Goal: Use online tool/utility: Utilize a website feature to perform a specific function

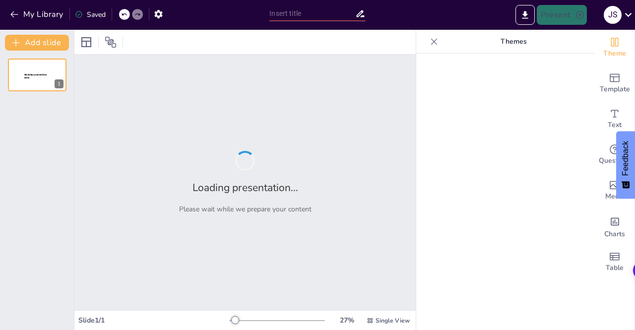
type input "New Sendsteps"
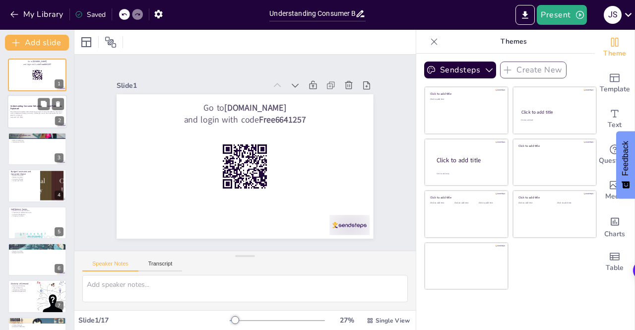
click at [28, 123] on div at bounding box center [36, 112] width 59 height 34
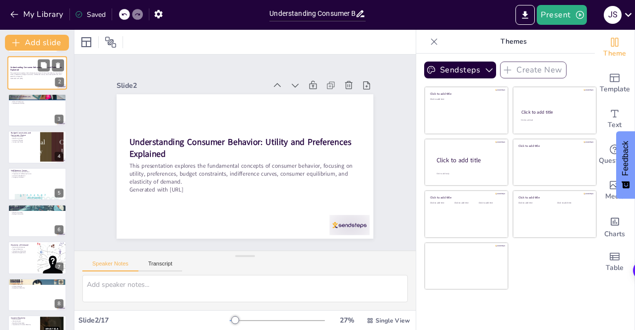
scroll to position [40, 0]
click at [28, 123] on div at bounding box center [37, 109] width 59 height 33
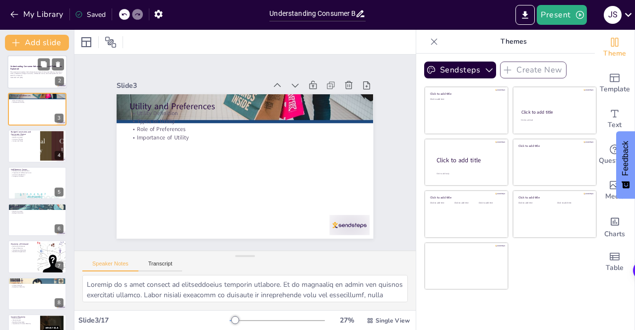
scroll to position [0, 0]
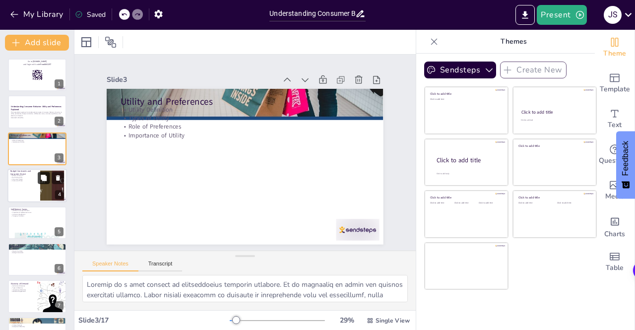
click at [48, 183] on button at bounding box center [44, 178] width 12 height 12
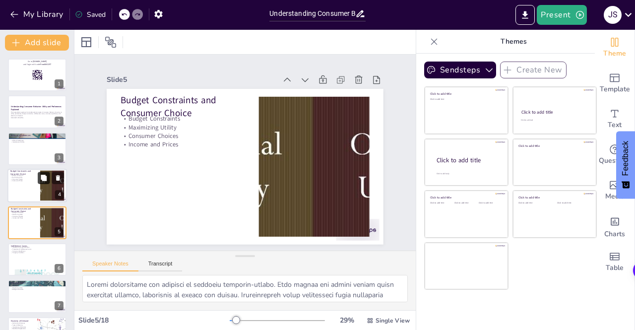
scroll to position [32, 0]
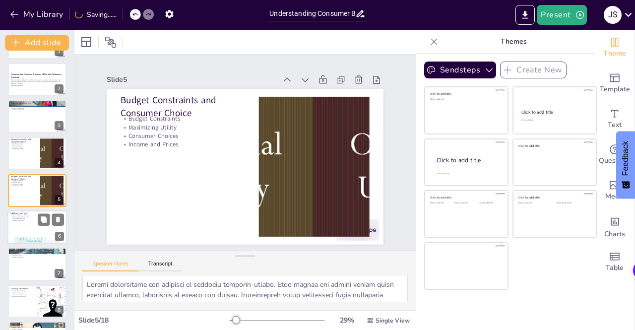
click at [36, 228] on div at bounding box center [36, 227] width 59 height 34
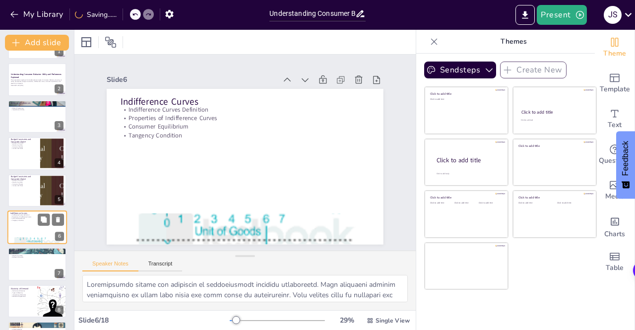
scroll to position [69, 0]
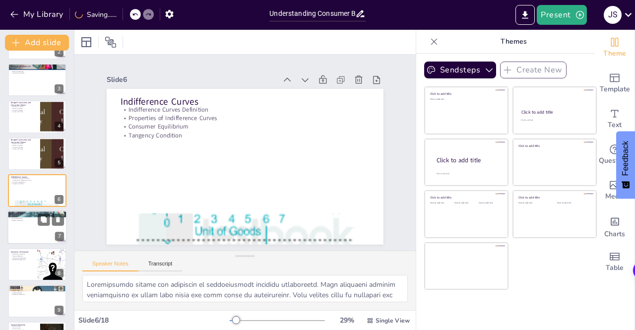
click at [39, 234] on div at bounding box center [36, 228] width 59 height 34
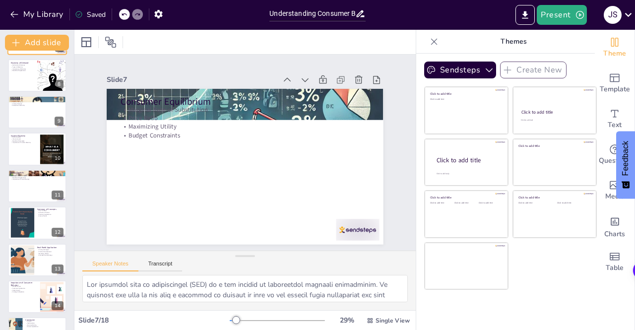
scroll to position [396, 0]
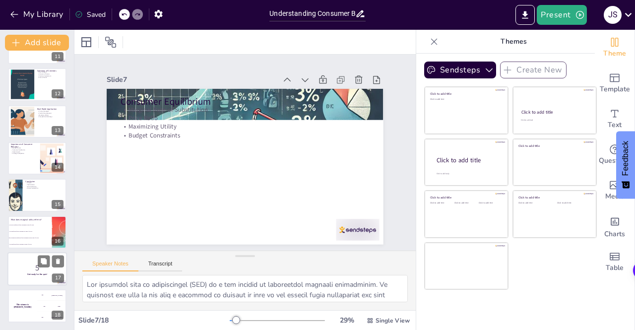
click at [34, 278] on div at bounding box center [36, 269] width 59 height 34
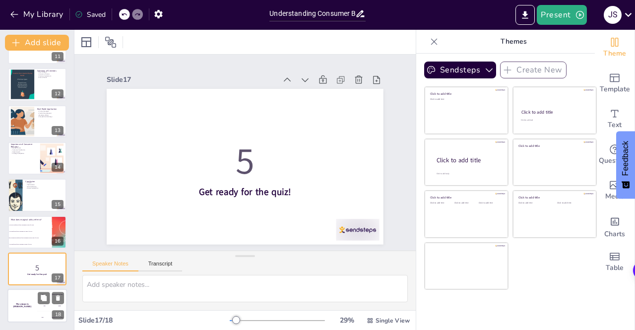
click at [42, 316] on div "300 Niels" at bounding box center [52, 316] width 30 height 11
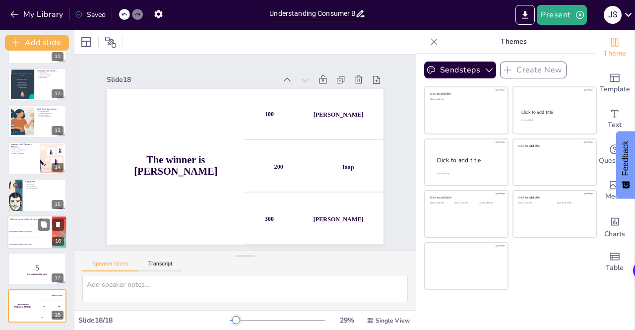
checkbox input "true"
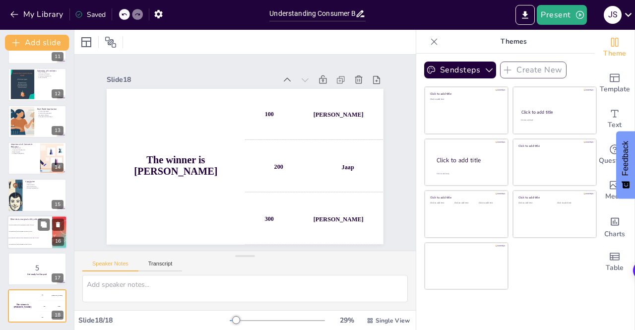
checkbox input "true"
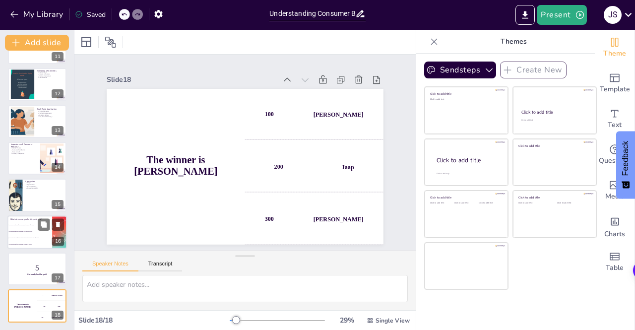
checkbox input "true"
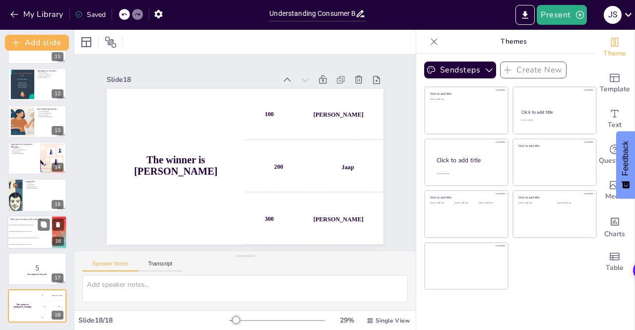
checkbox input "true"
click at [30, 237] on span "The additional satisfaction from consuming one more unit of a good." at bounding box center [30, 237] width 43 height 1
checkbox input "true"
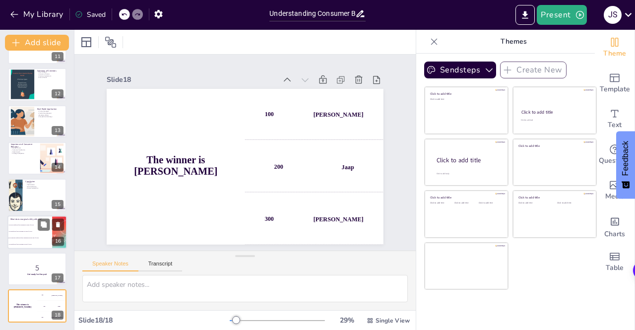
checkbox input "true"
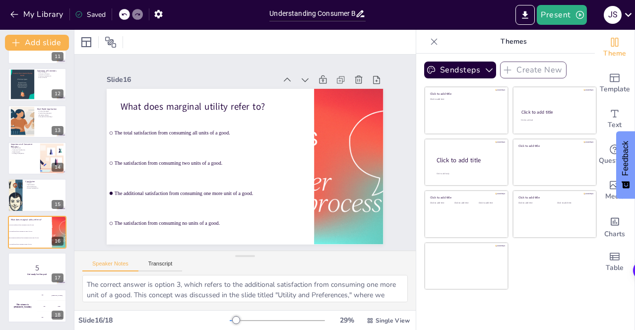
checkbox input "true"
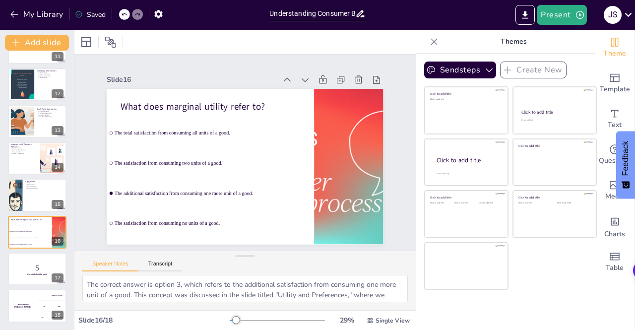
checkbox input "true"
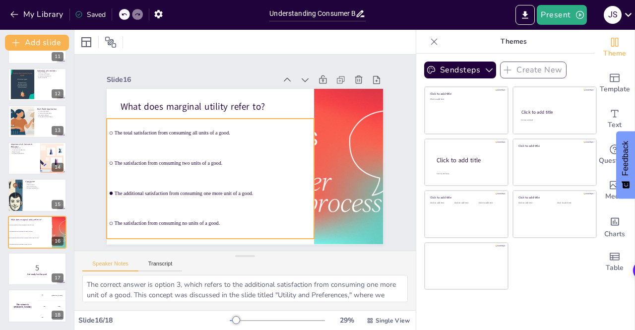
checkbox input "true"
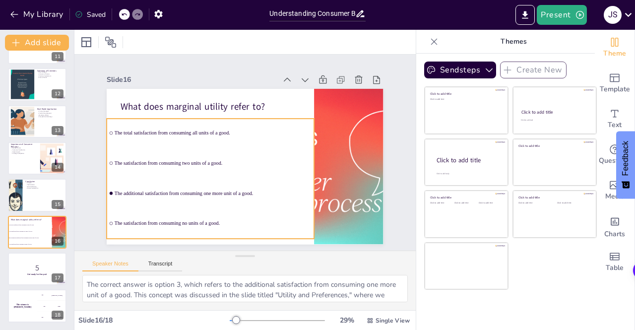
checkbox input "true"
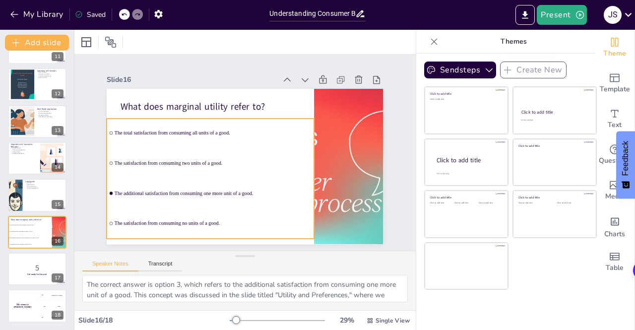
checkbox input "true"
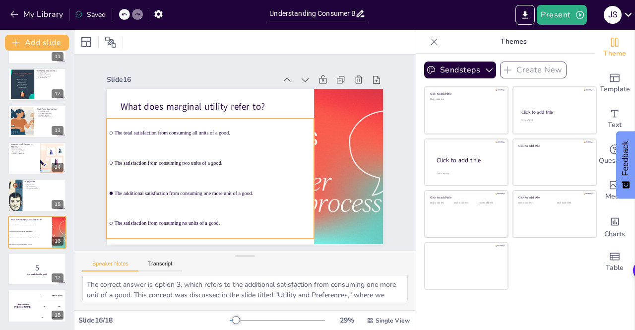
checkbox input "true"
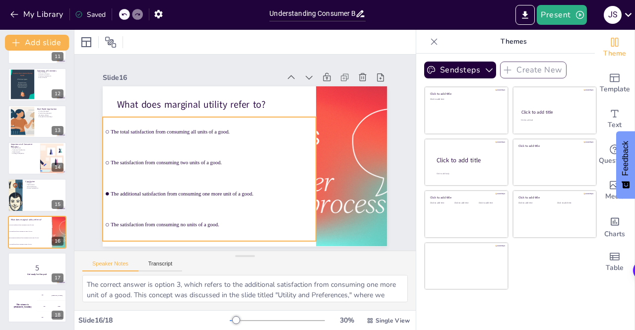
checkbox input "true"
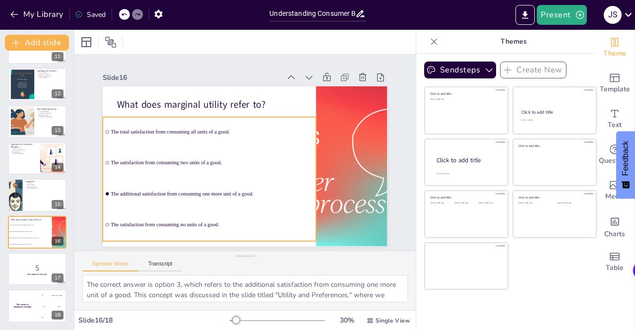
checkbox input "true"
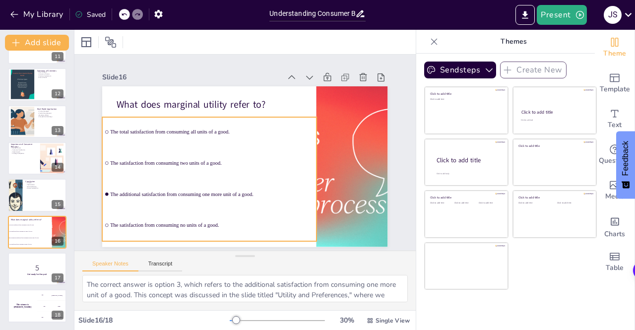
checkbox input "true"
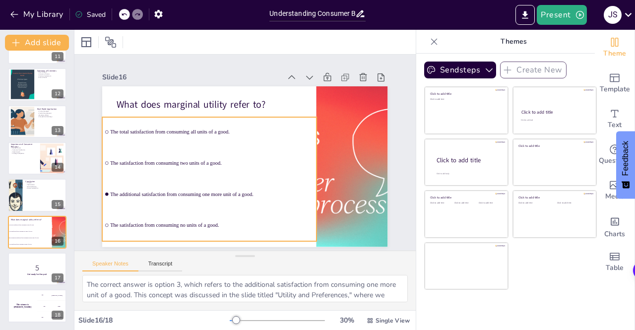
checkbox input "true"
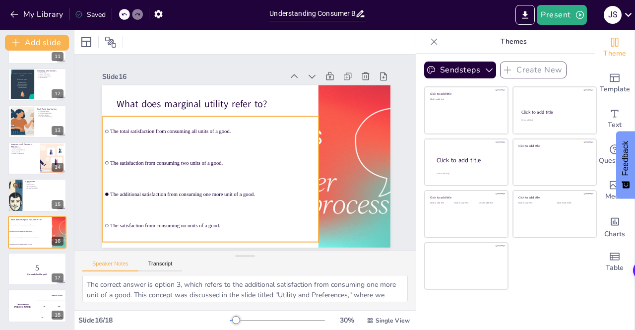
checkbox input "true"
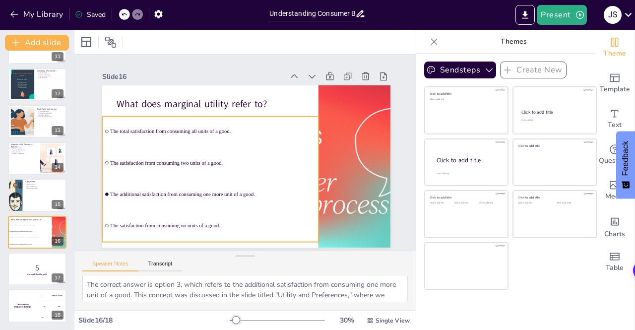
checkbox input "true"
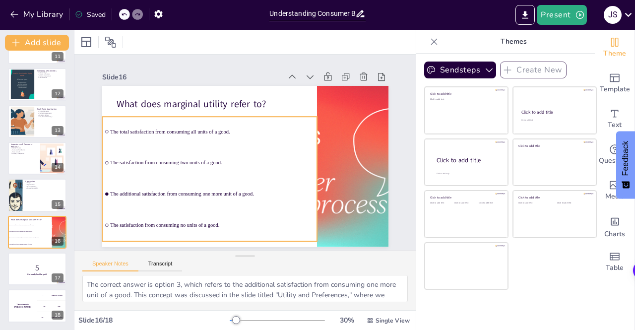
checkbox input "true"
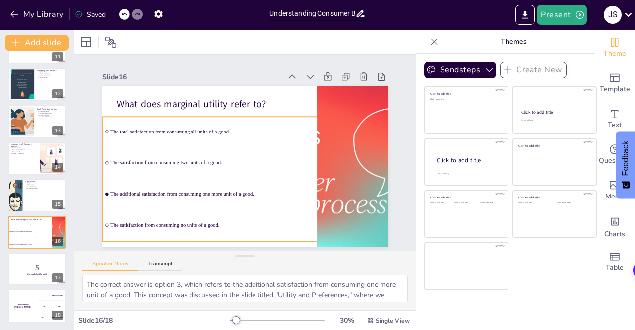
checkbox input "true"
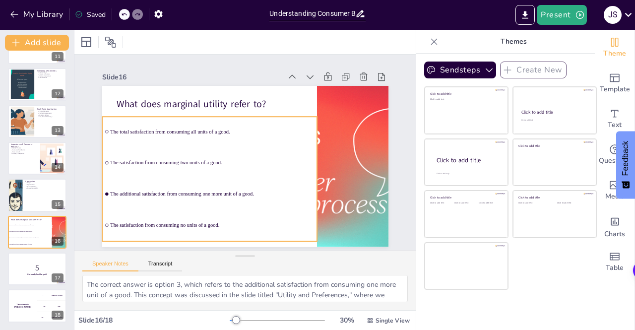
checkbox input "true"
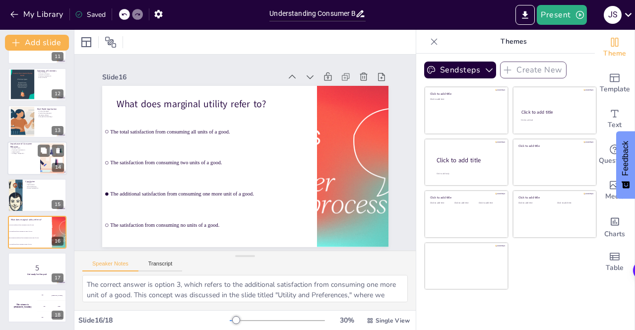
checkbox input "true"
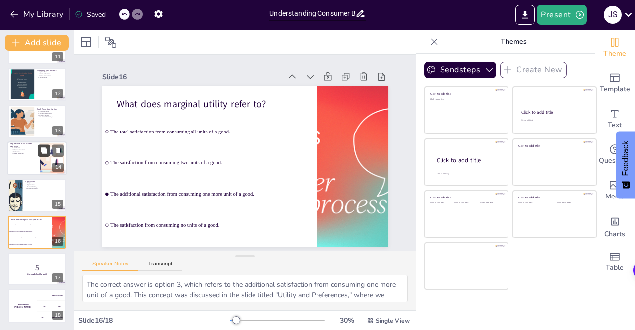
checkbox input "true"
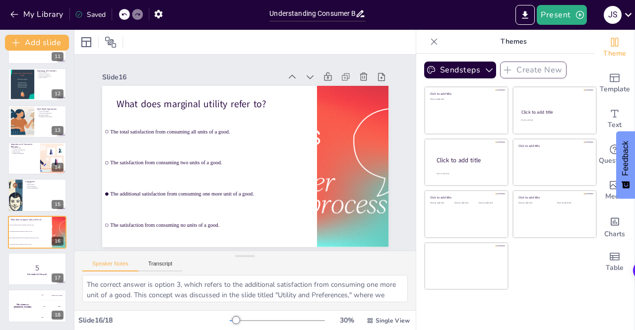
checkbox input "true"
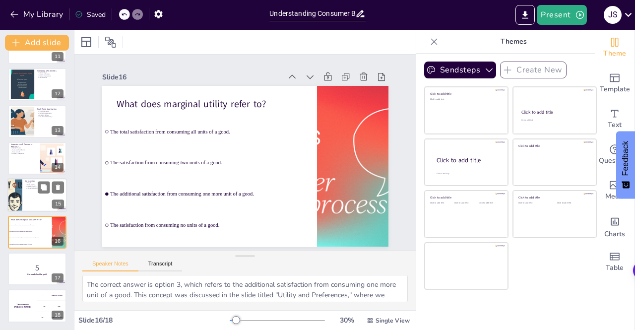
checkbox input "true"
click at [37, 179] on p "Conclusion" at bounding box center [44, 180] width 39 height 3
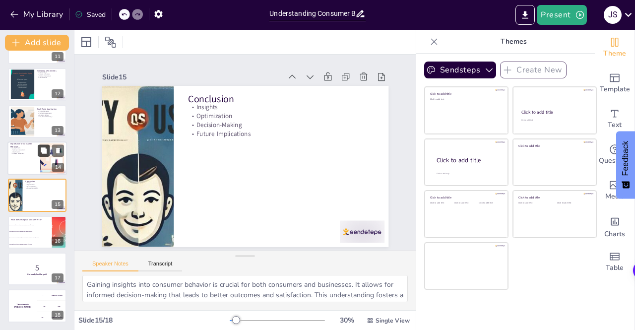
checkbox input "true"
click at [48, 149] on button at bounding box center [44, 150] width 12 height 12
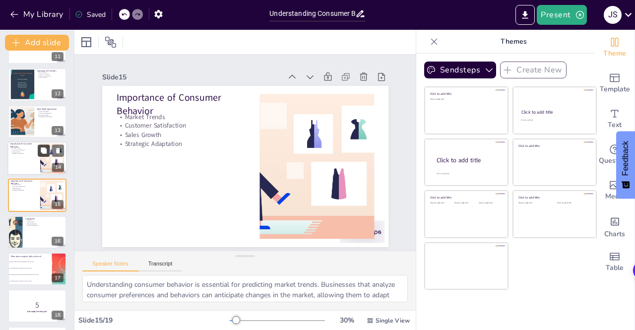
scroll to position [0, 0]
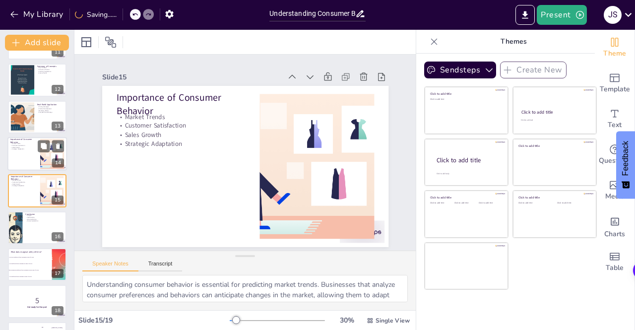
click at [35, 147] on p "Sales Growth" at bounding box center [23, 147] width 27 height 2
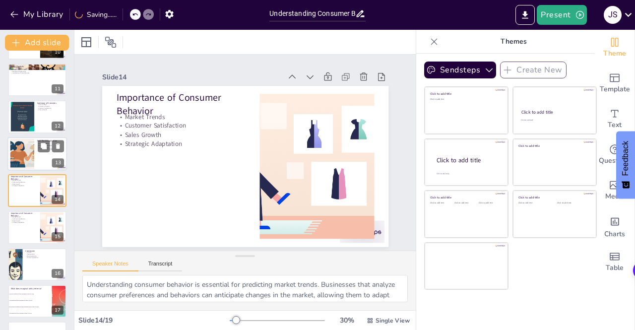
click at [22, 152] on div at bounding box center [23, 153] width 58 height 30
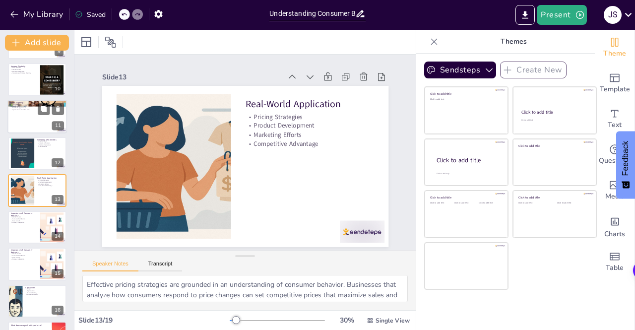
click at [33, 113] on div at bounding box center [36, 117] width 59 height 34
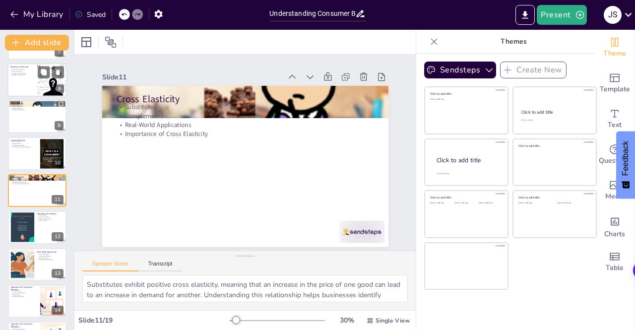
click at [26, 66] on p "Elasticity of Demand" at bounding box center [22, 66] width 24 height 3
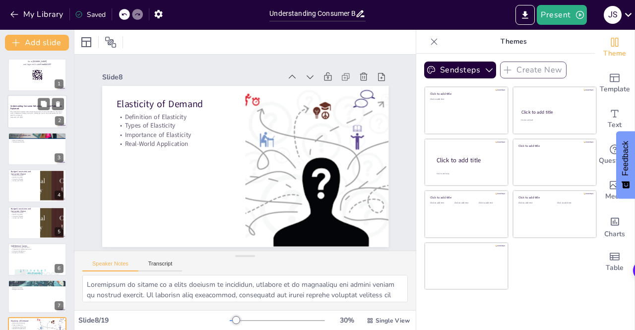
click at [35, 108] on strong "Understanding Consumer Behavior: Utility and Preferences Explained" at bounding box center [36, 107] width 52 height 5
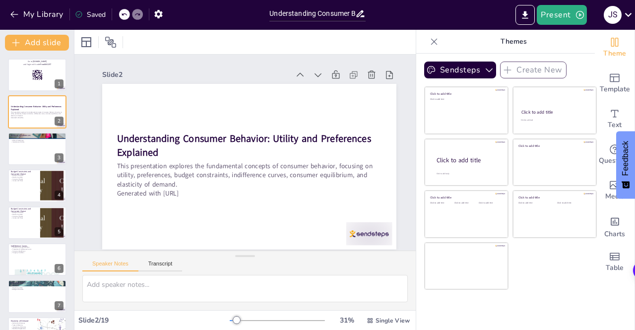
scroll to position [0, 8]
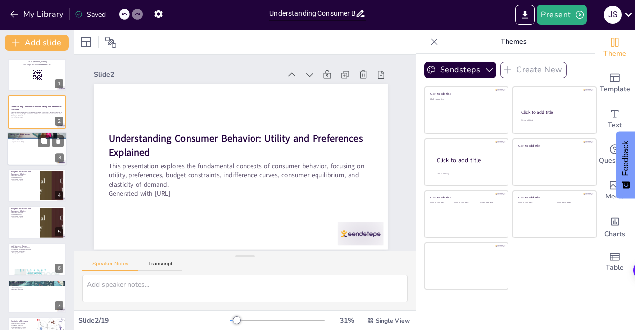
click at [32, 154] on div at bounding box center [36, 149] width 59 height 34
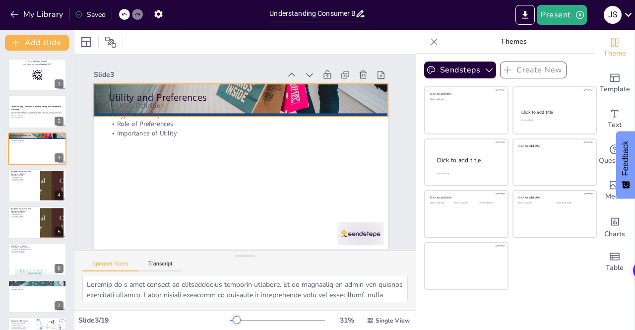
checkbox input "true"
